Goal: Transaction & Acquisition: Register for event/course

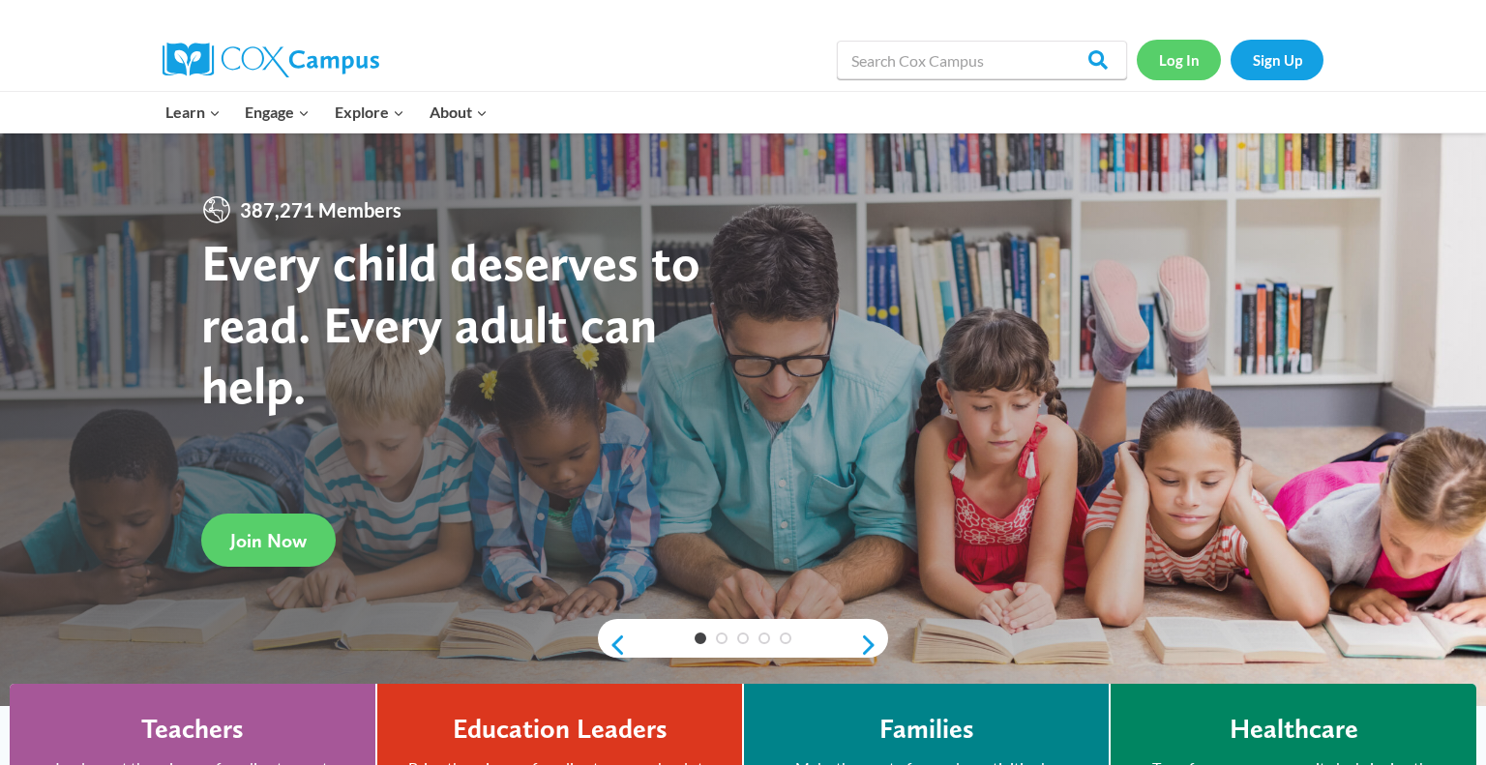
click at [1190, 63] on link "Log In" at bounding box center [1179, 60] width 84 height 40
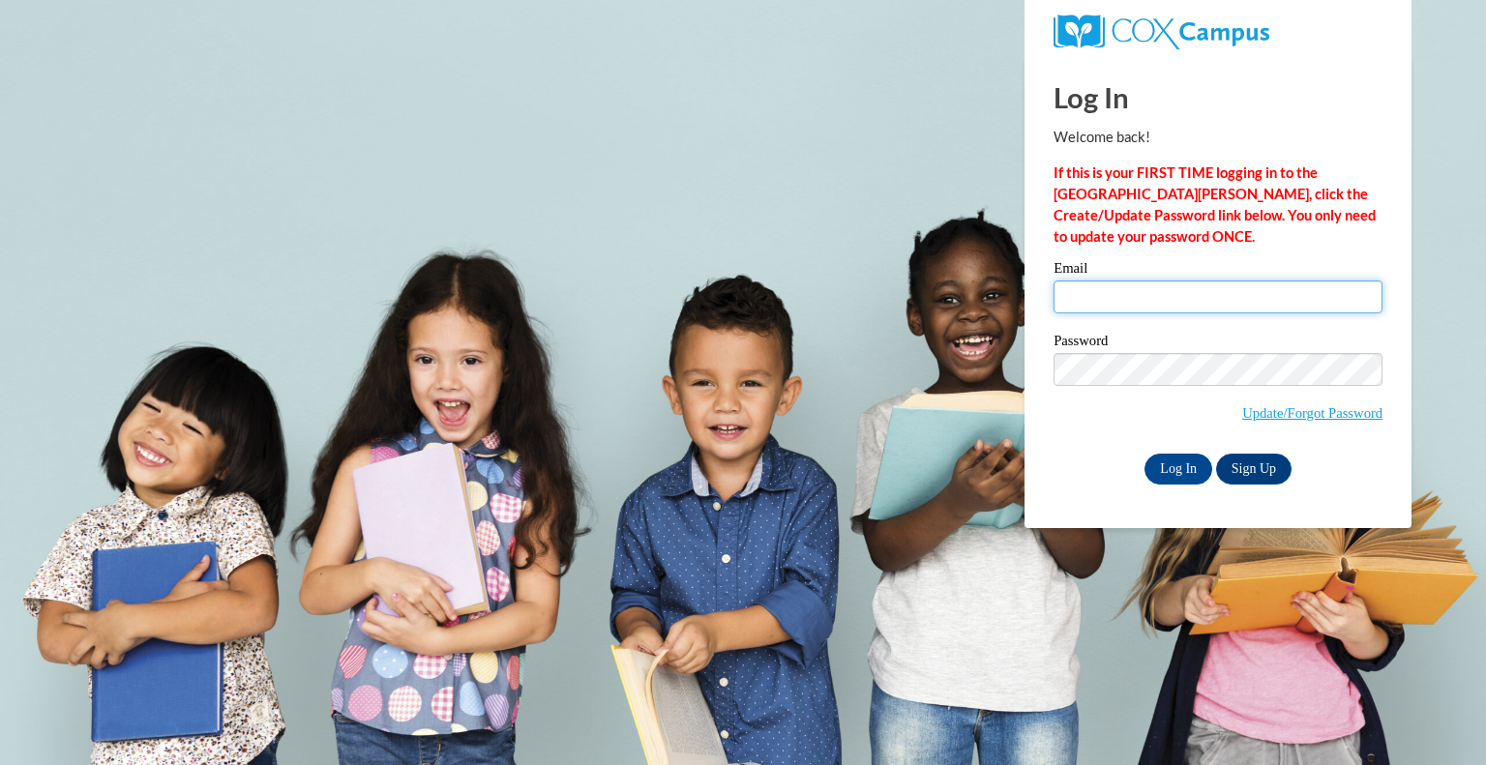
click at [1102, 311] on input "Email" at bounding box center [1217, 297] width 329 height 33
type input "wfranke@nfdlschools.org"
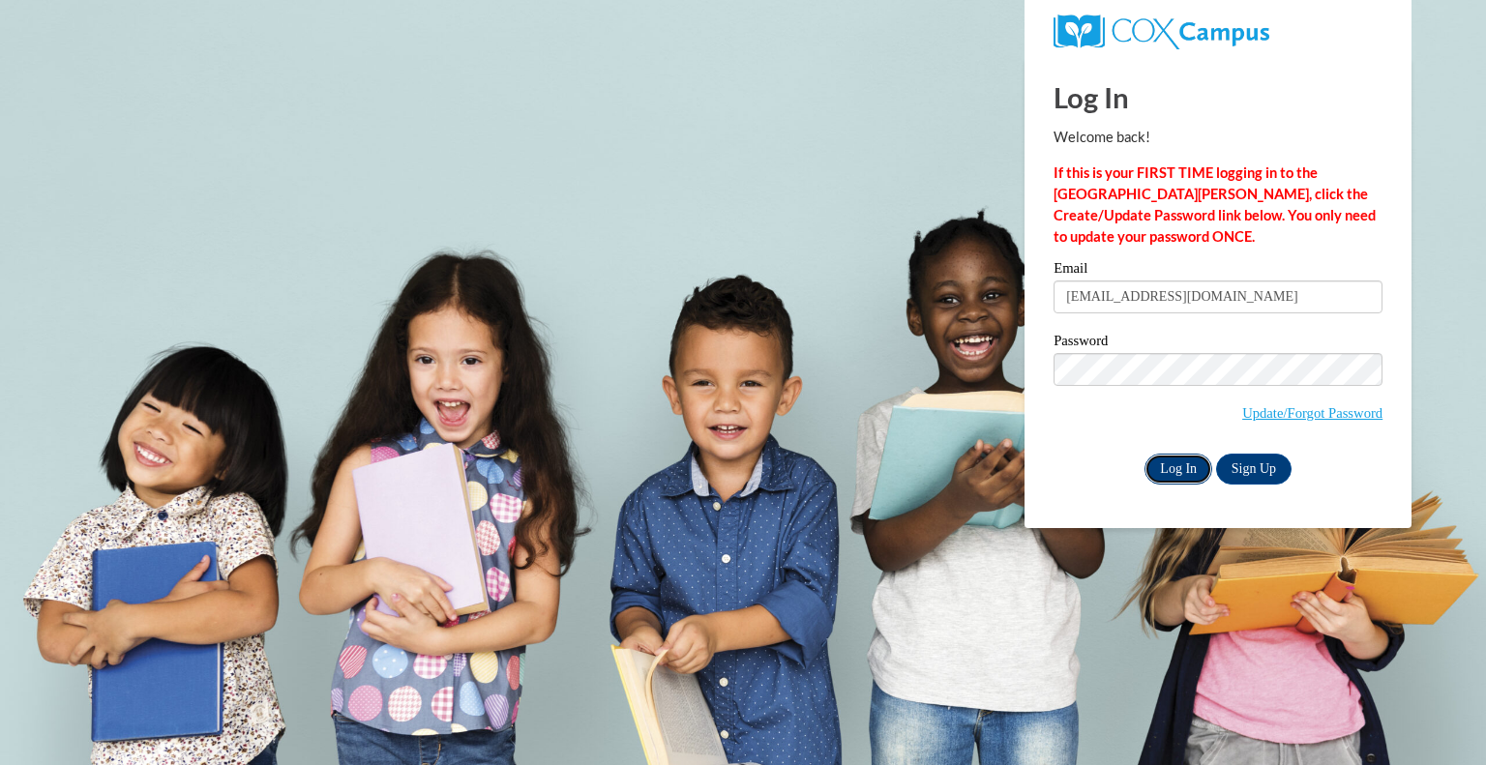
click at [1189, 465] on input "Log In" at bounding box center [1178, 469] width 68 height 31
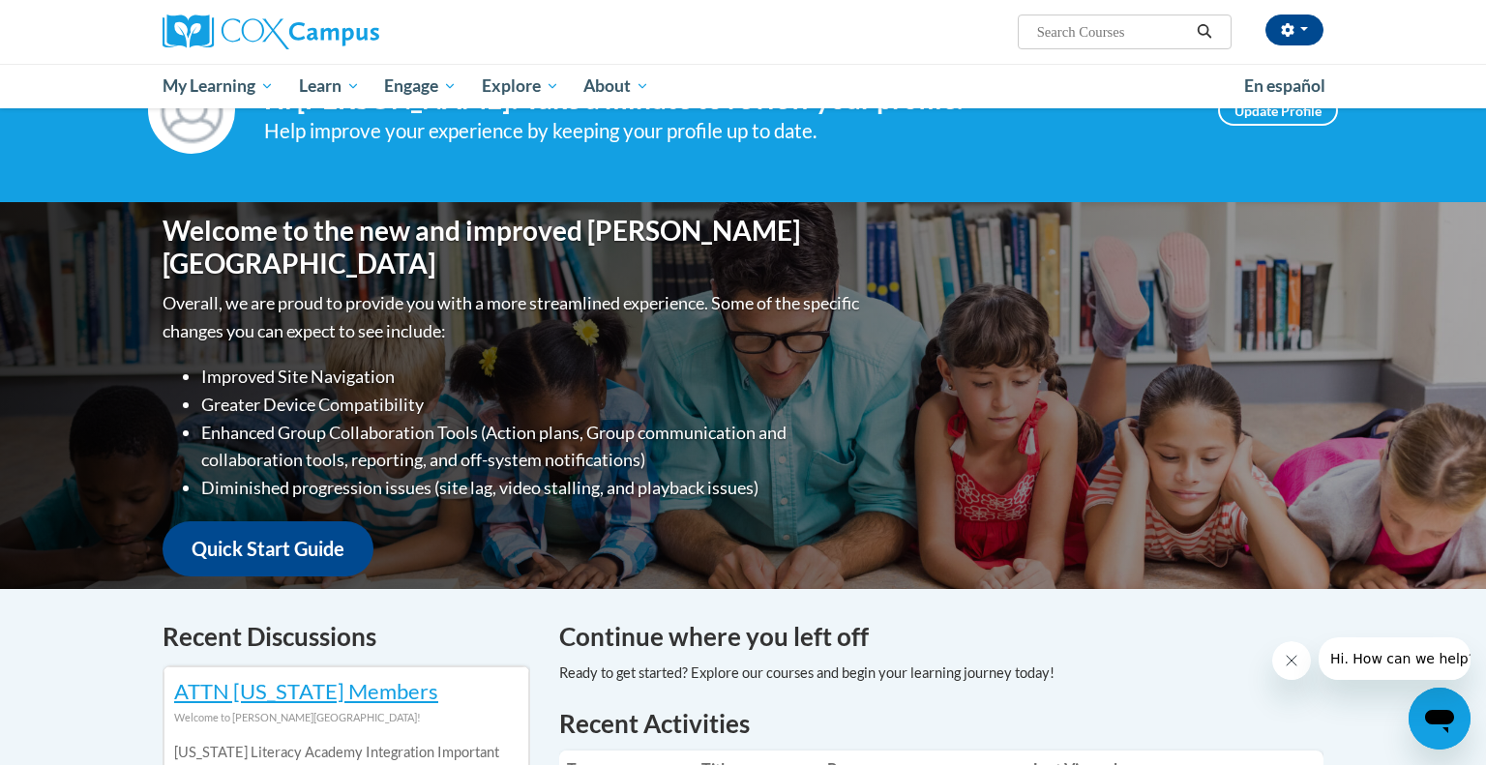
scroll to position [45, 0]
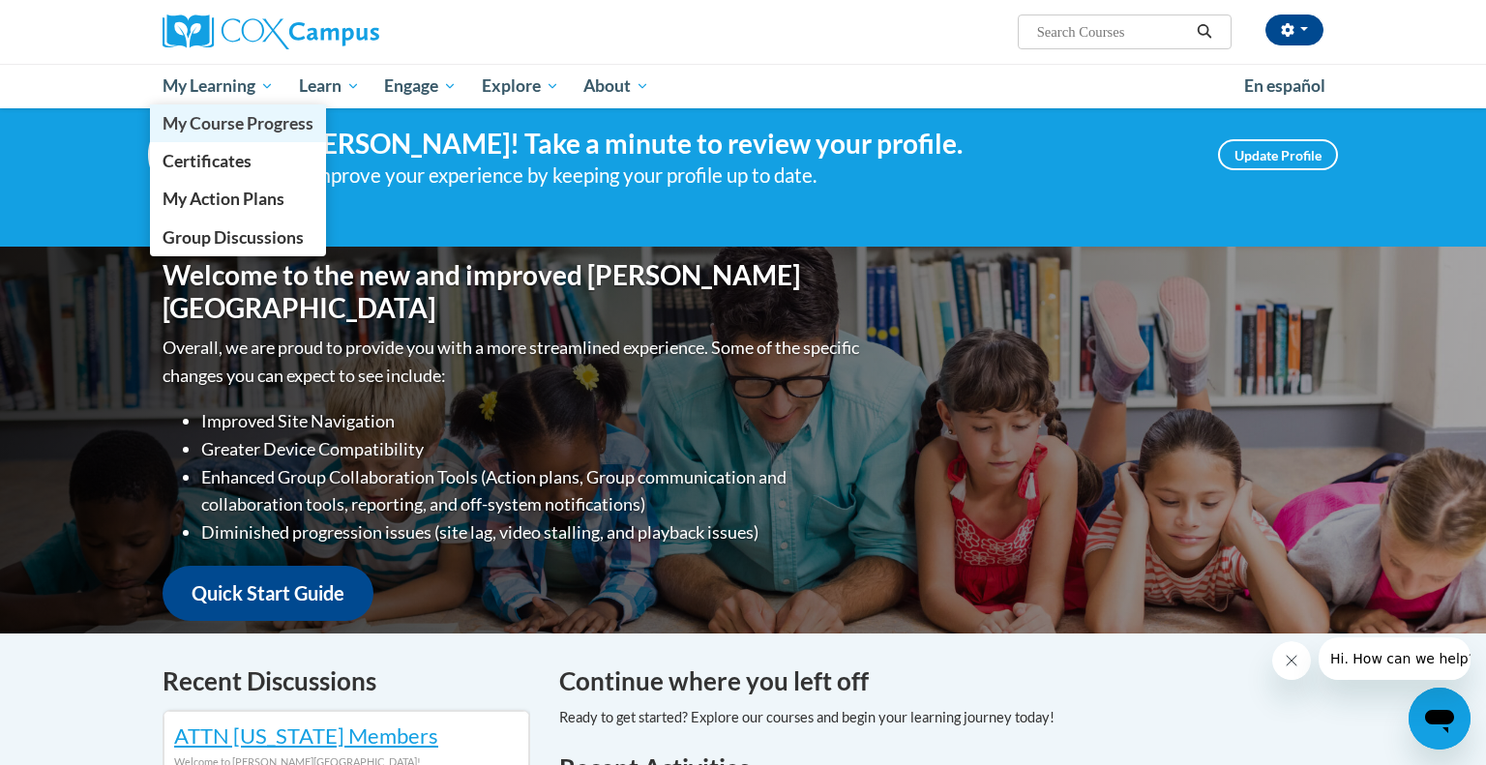
click at [246, 124] on span "My Course Progress" at bounding box center [238, 123] width 151 height 20
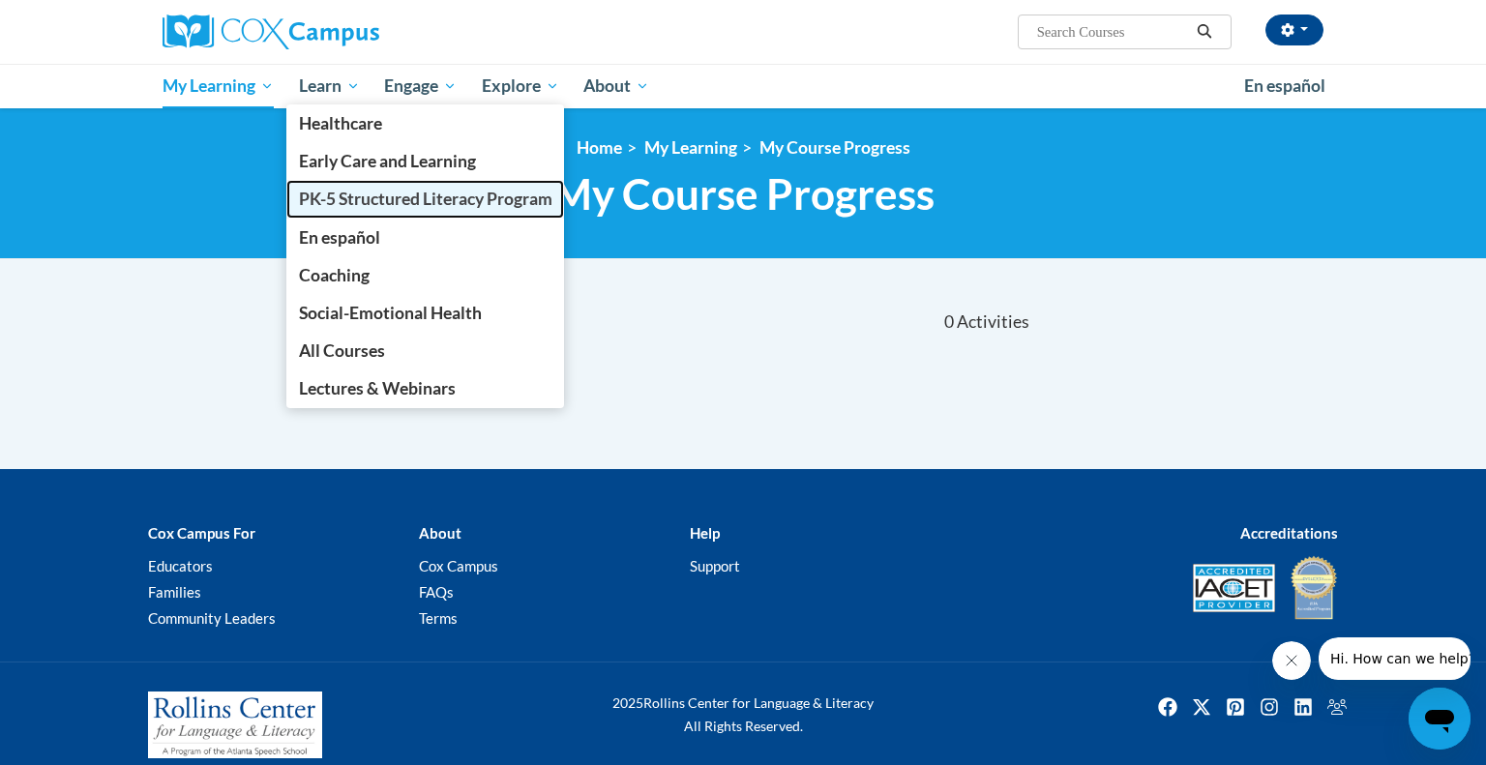
click at [328, 203] on span "PK-5 Structured Literacy Program" at bounding box center [425, 199] width 253 height 20
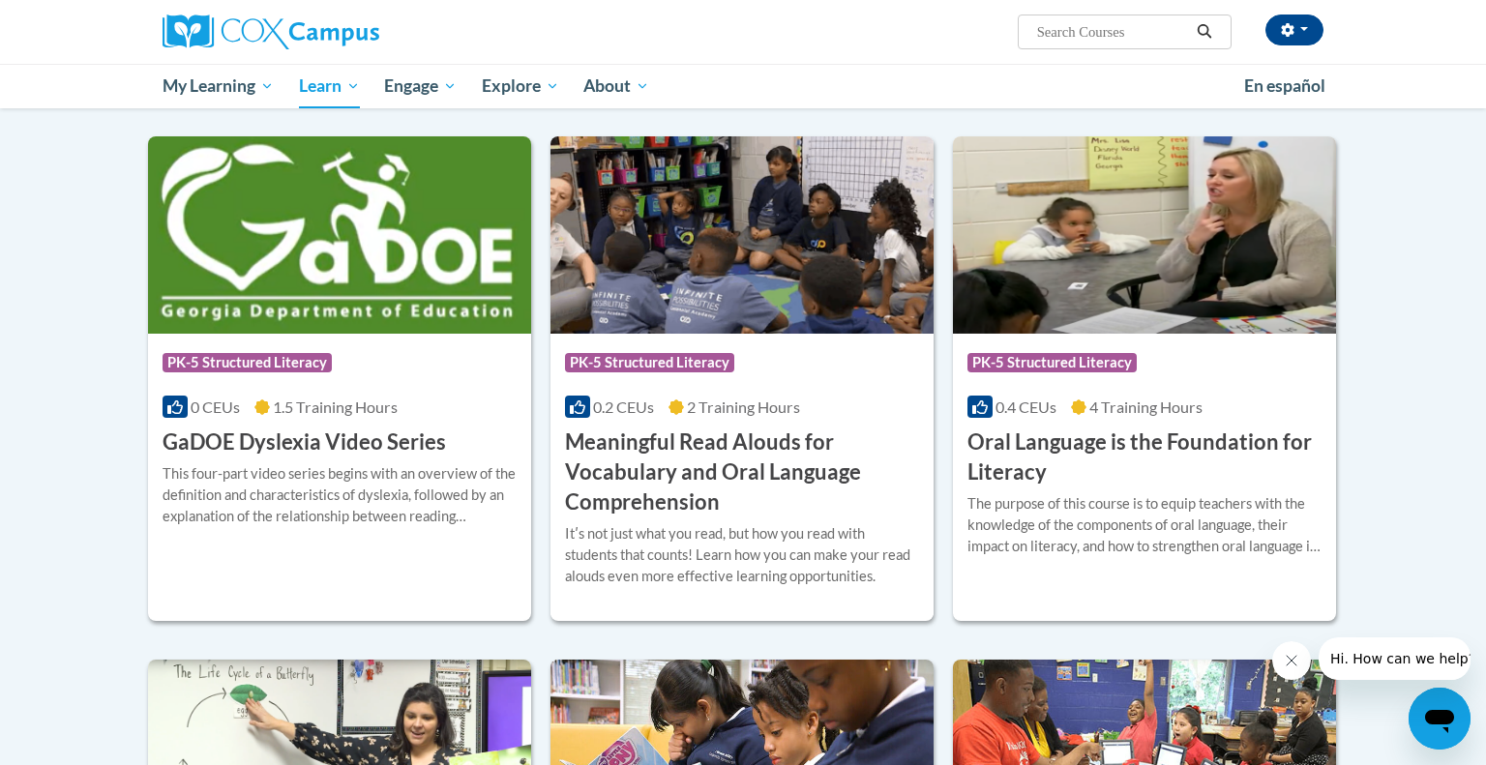
scroll to position [1076, 0]
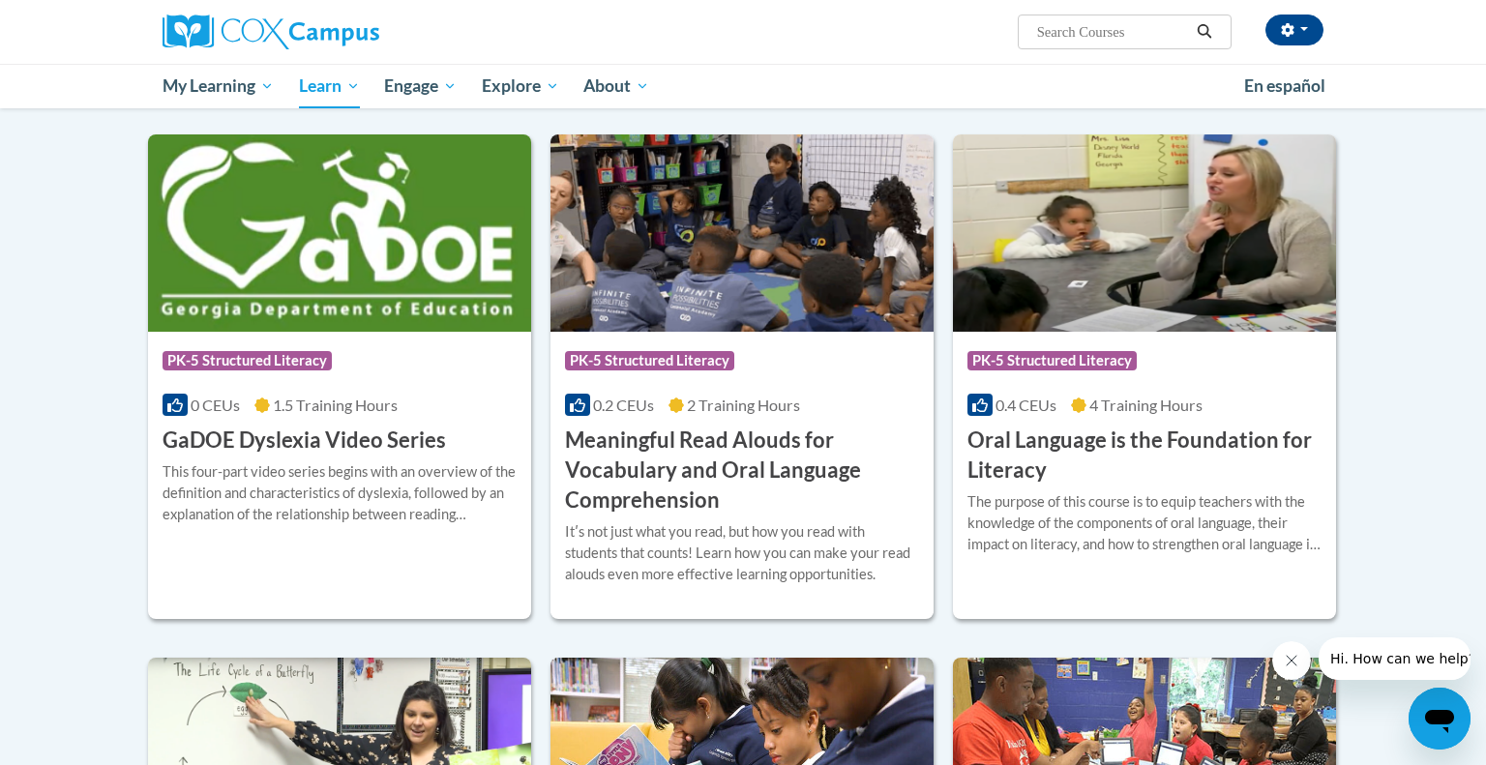
click at [229, 442] on h3 "GaDOE Dyslexia Video Series" at bounding box center [304, 441] width 283 height 30
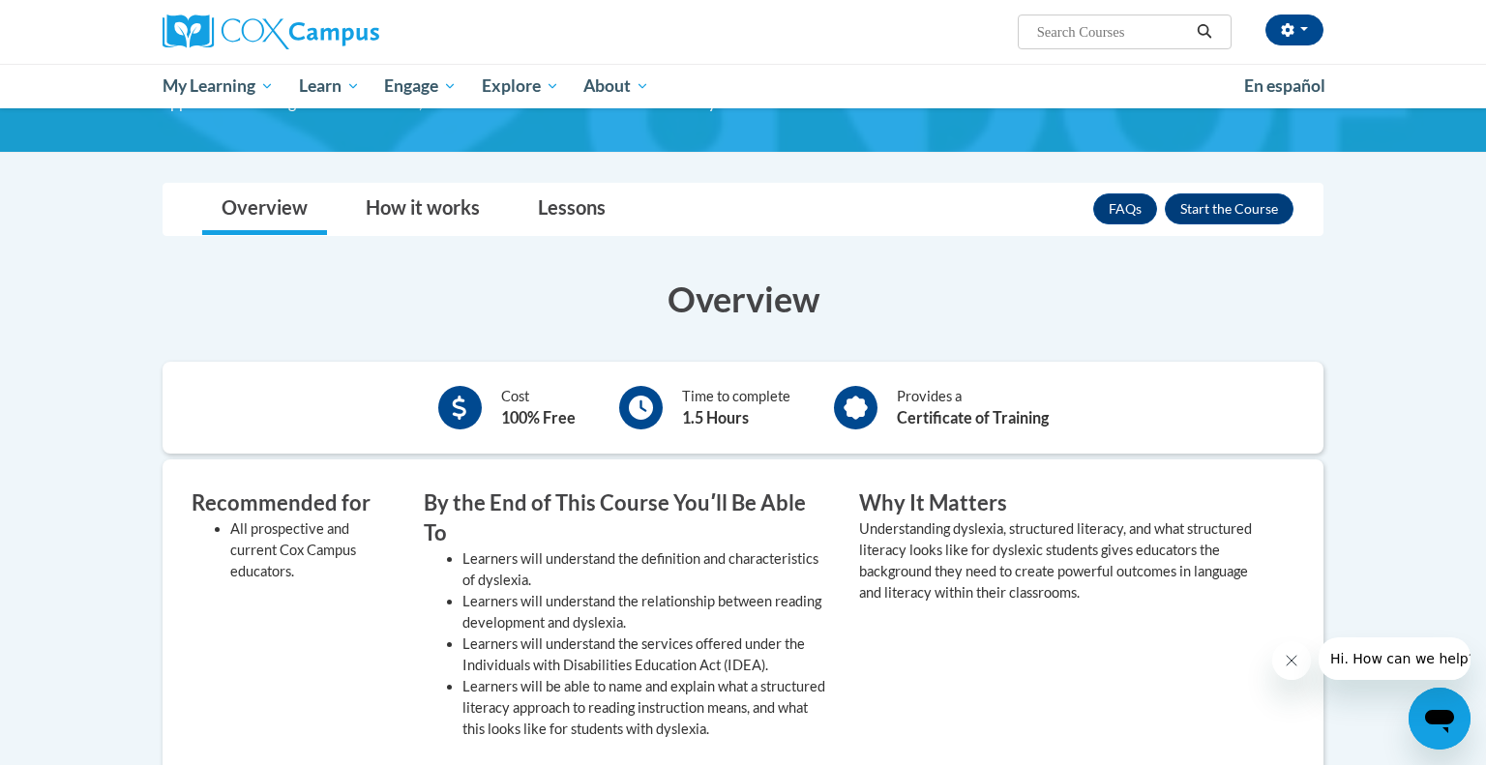
scroll to position [229, 0]
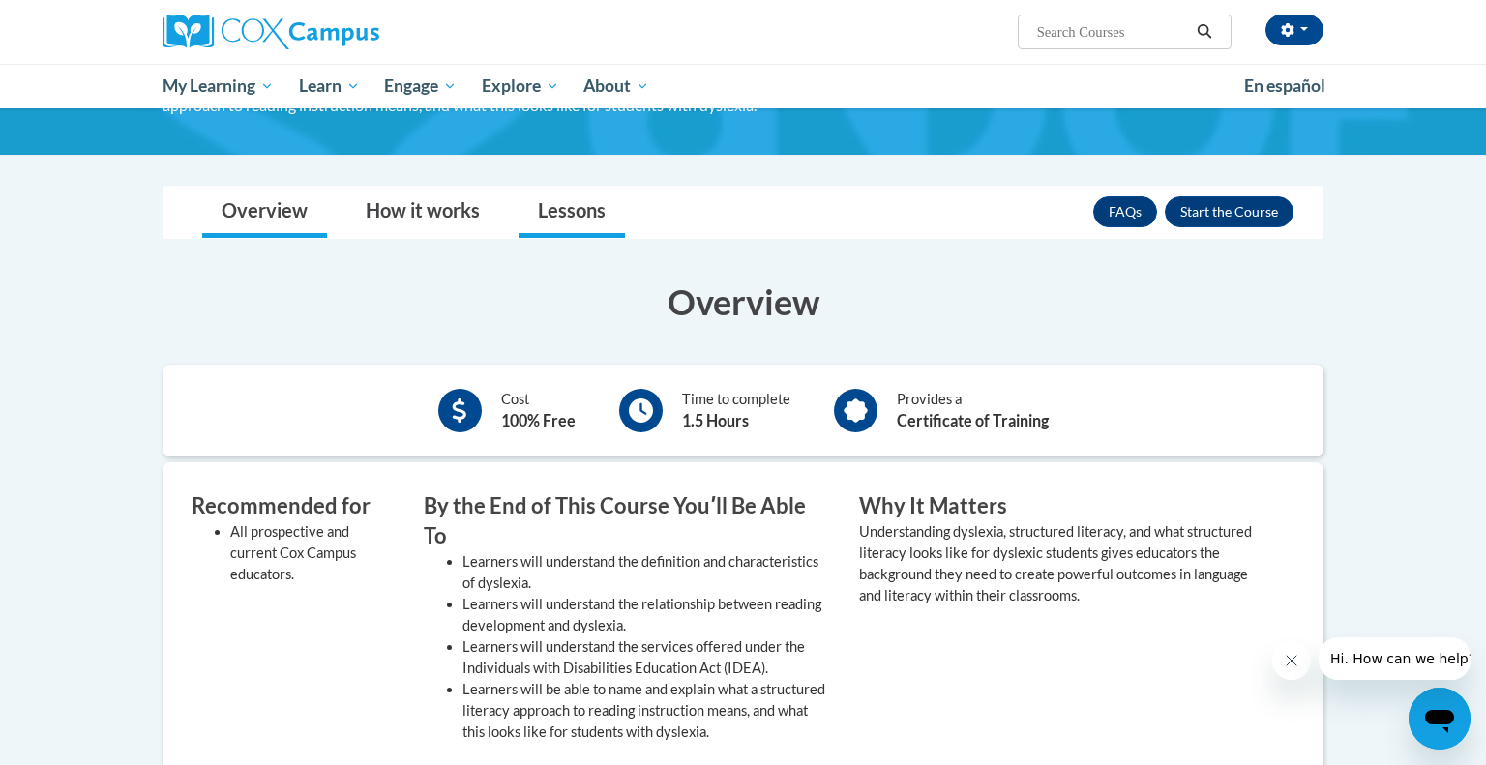
click at [565, 213] on link "Lessons" at bounding box center [571, 212] width 106 height 51
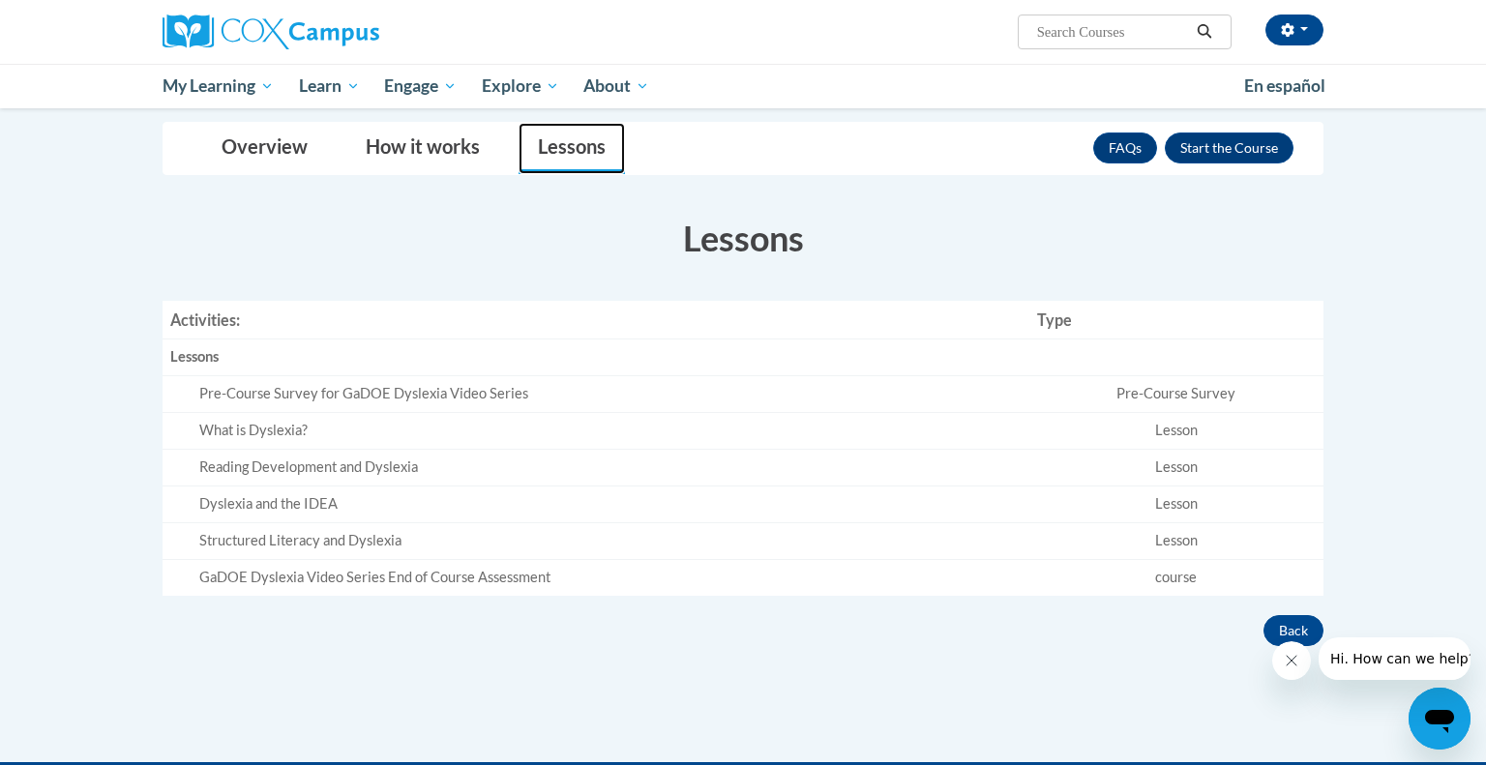
scroll to position [287, 0]
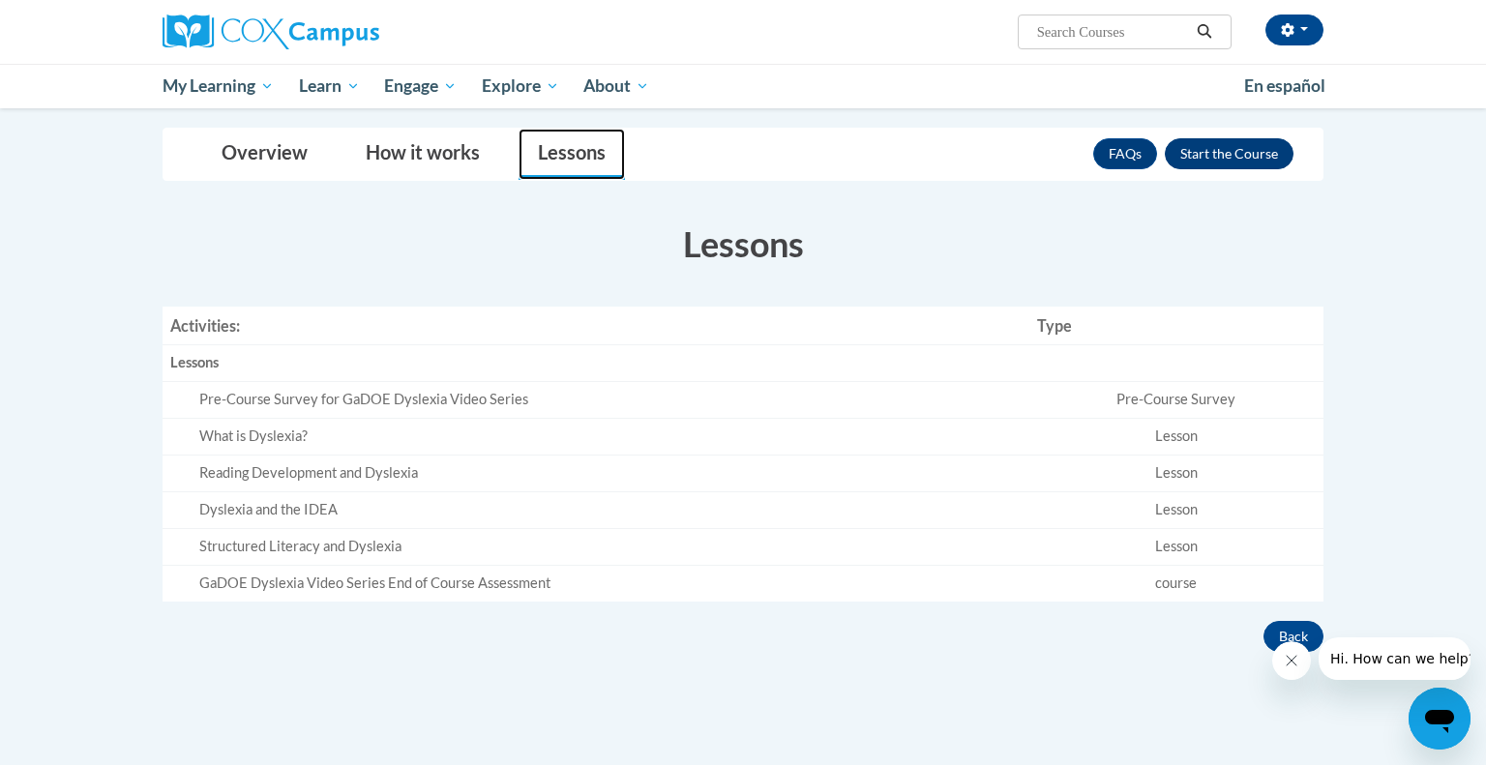
click at [1181, 156] on button "Enroll" at bounding box center [1229, 153] width 129 height 31
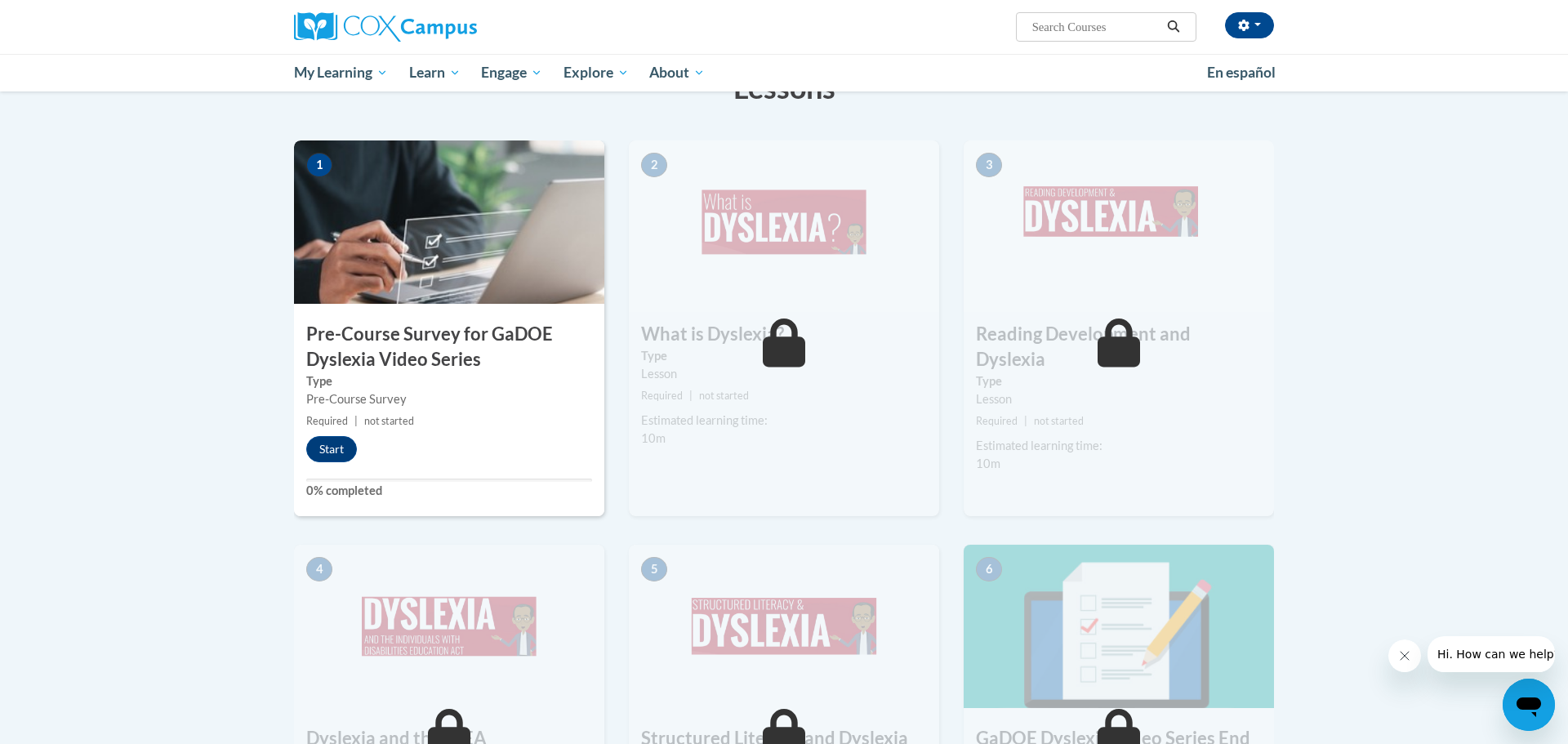
scroll to position [312, 0]
